Goal: Browse casually: Explore the website without a specific task or goal

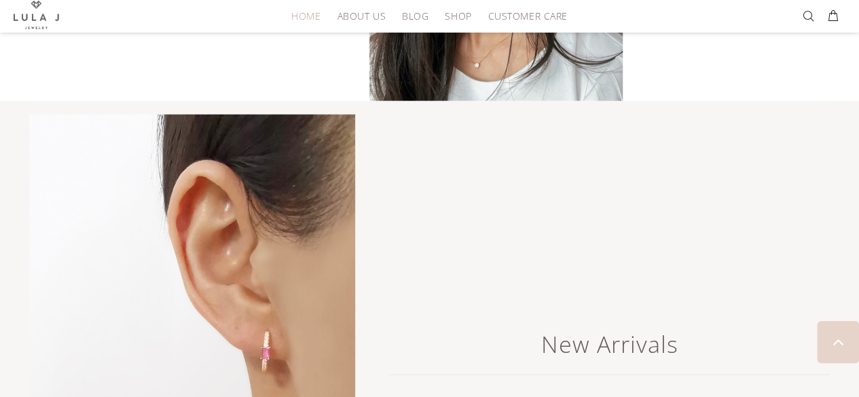
scroll to position [1568, 0]
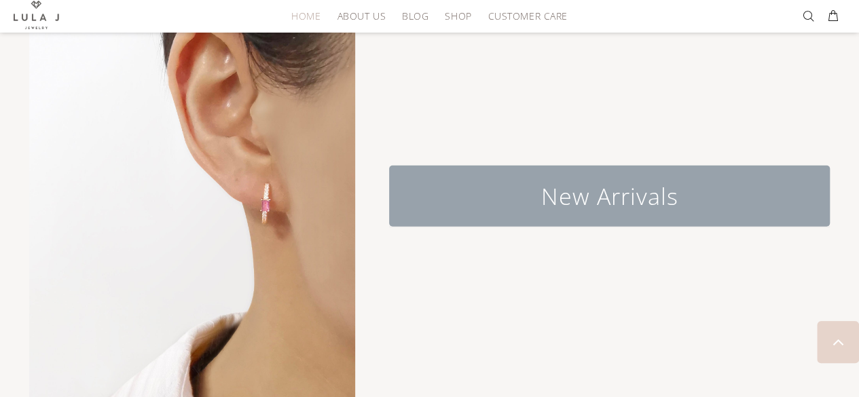
click at [517, 198] on h2 "New Arrivals" at bounding box center [609, 196] width 441 height 61
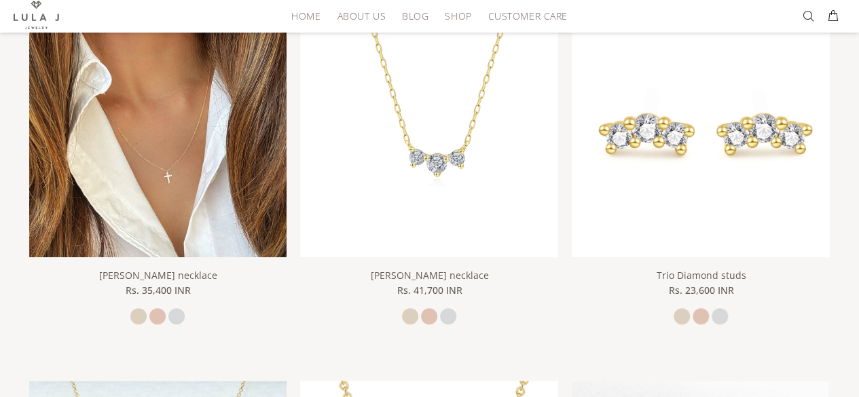
scroll to position [213, 0]
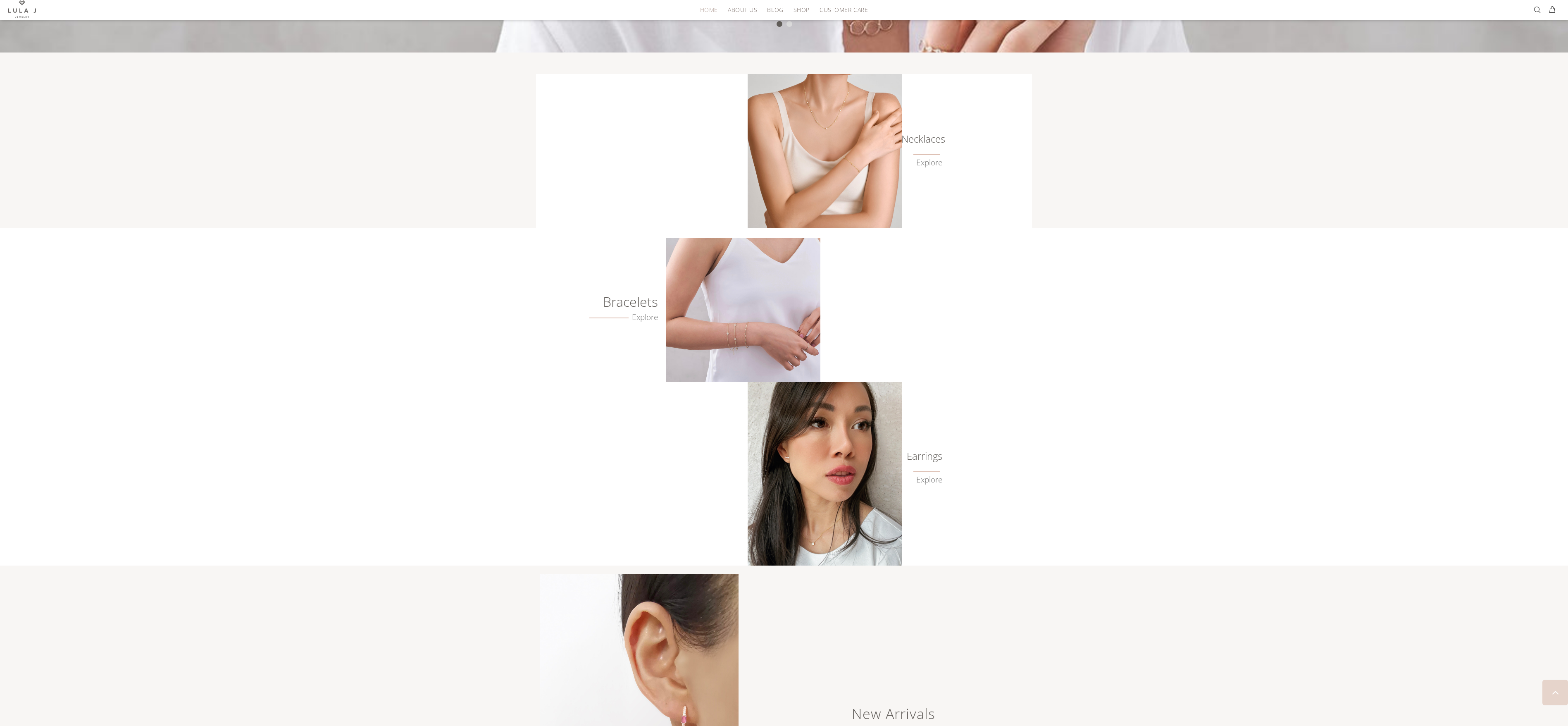
scroll to position [361, 0]
